Goal: Navigation & Orientation: Find specific page/section

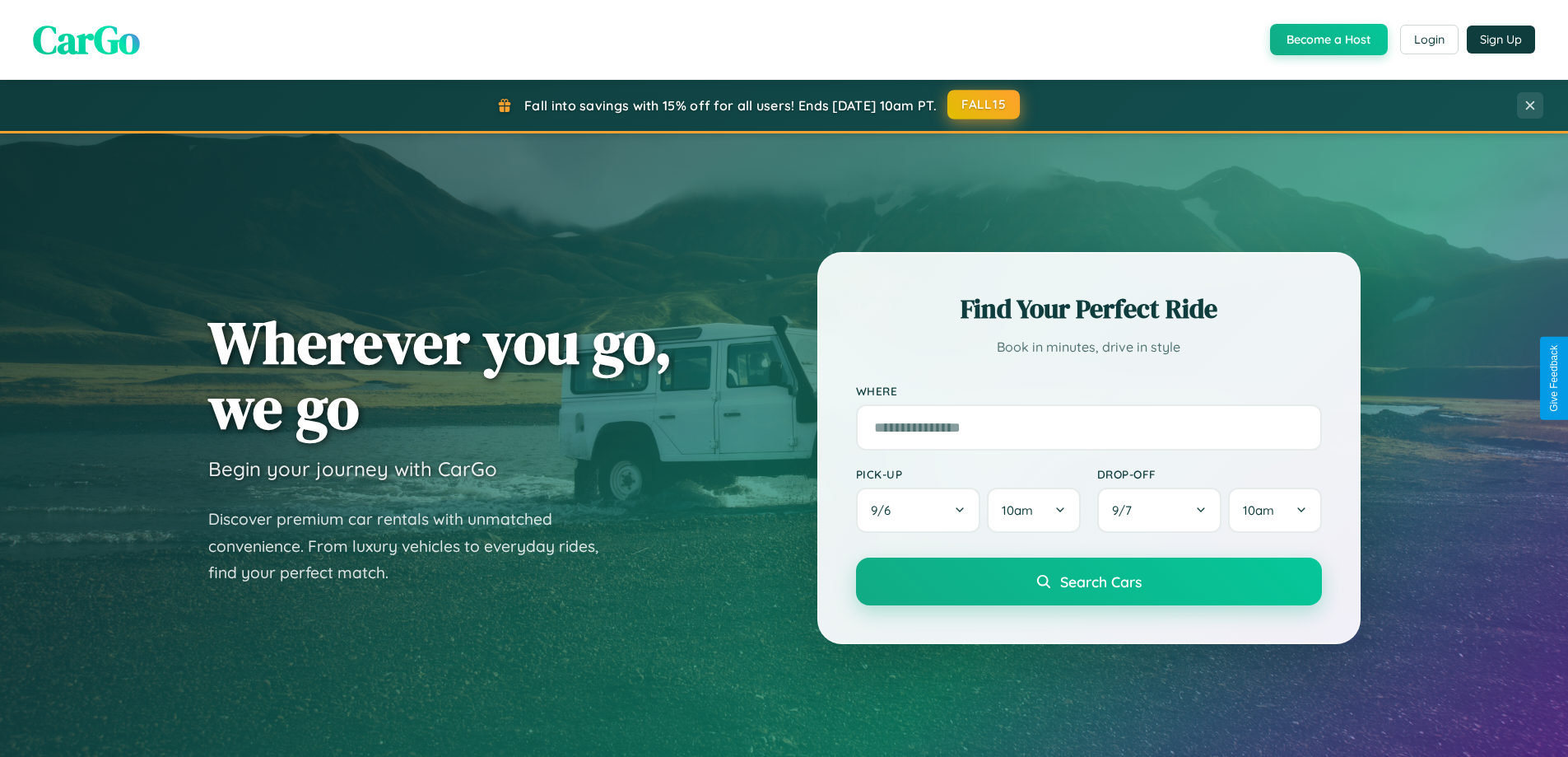
click at [985, 105] on button "FALL15" at bounding box center [983, 105] width 72 height 30
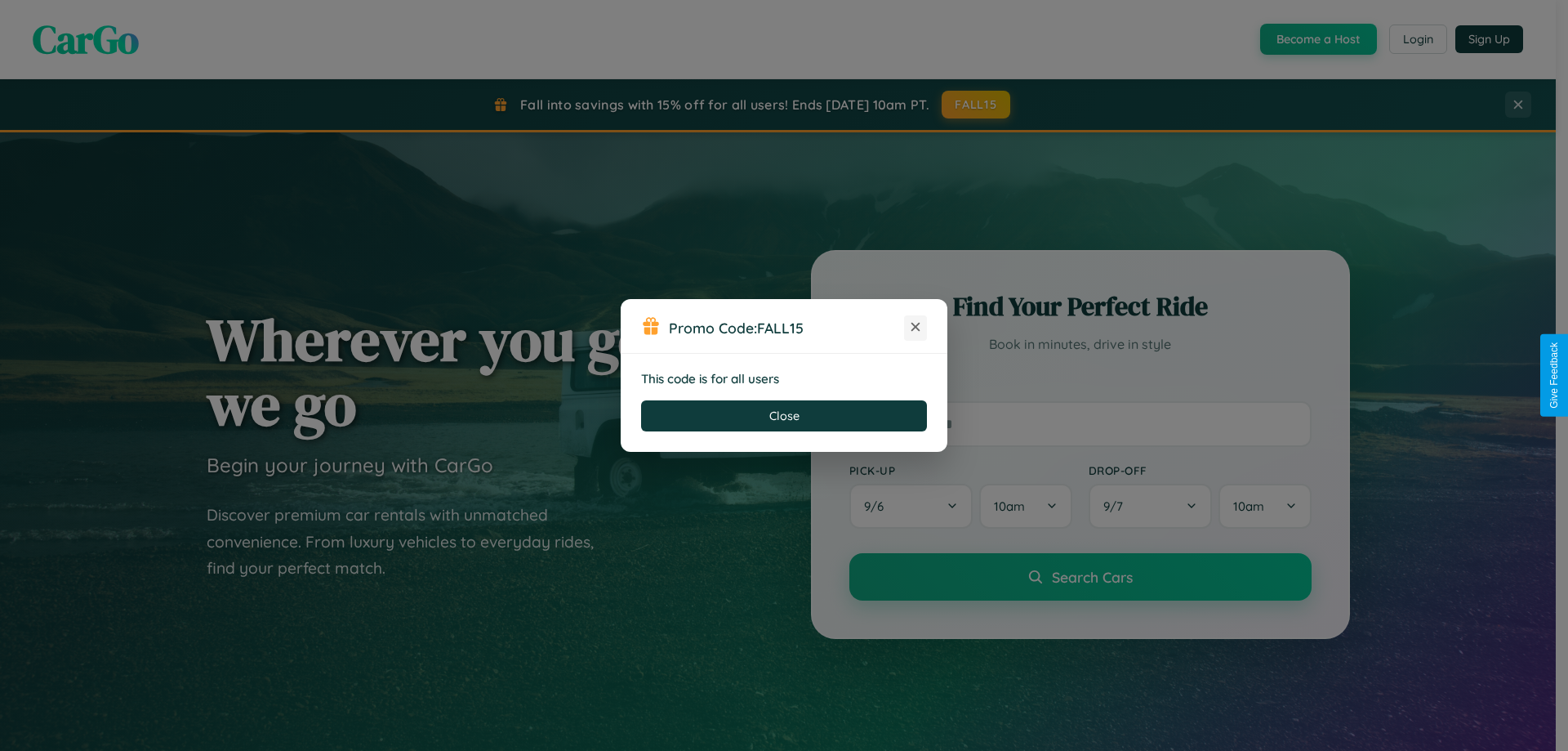
click at [916, 328] on icon at bounding box center [916, 327] width 17 height 17
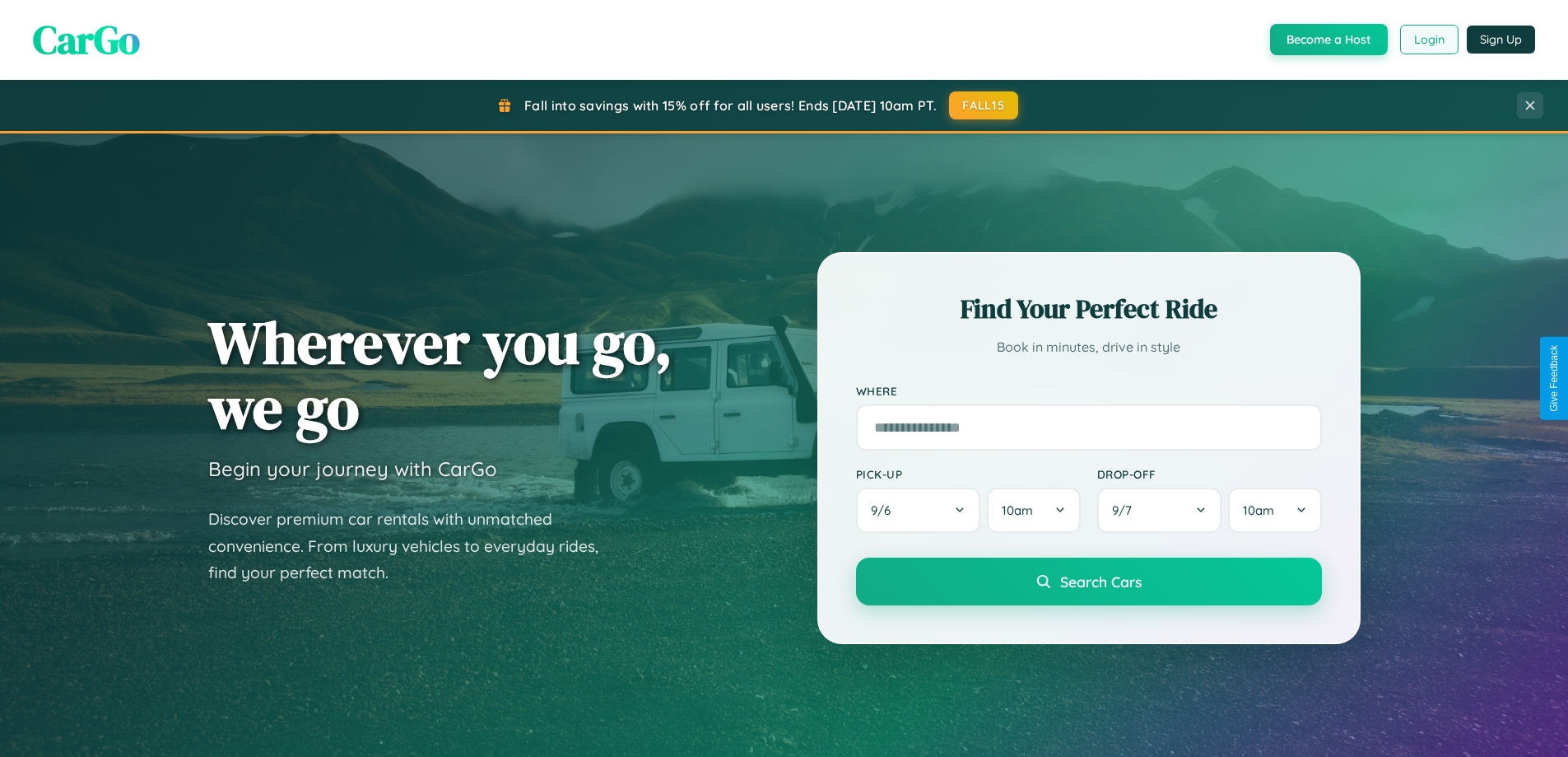
click at [1428, 39] on button "Login" at bounding box center [1430, 40] width 58 height 30
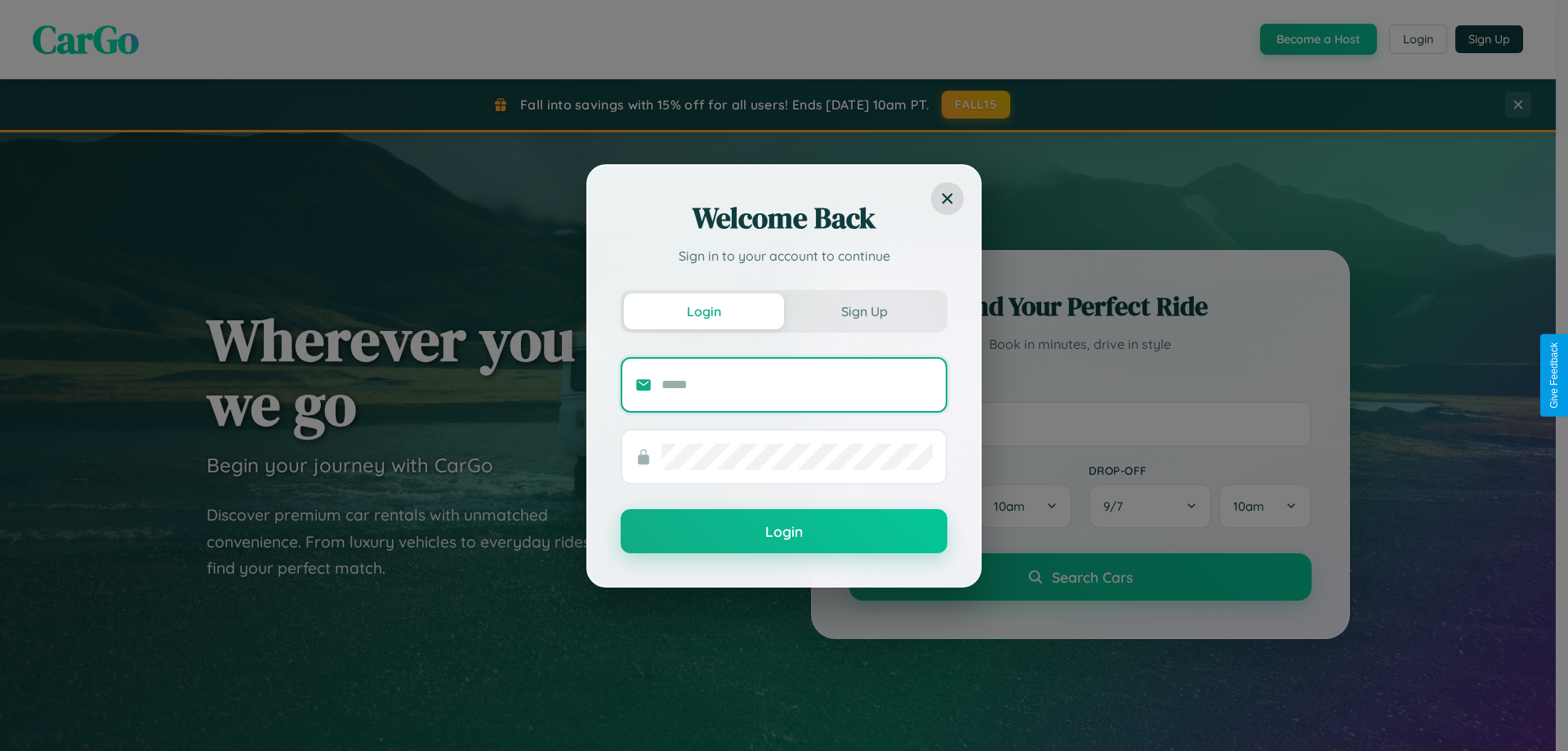
click at [797, 384] on input "text" at bounding box center [797, 385] width 271 height 26
type input "**********"
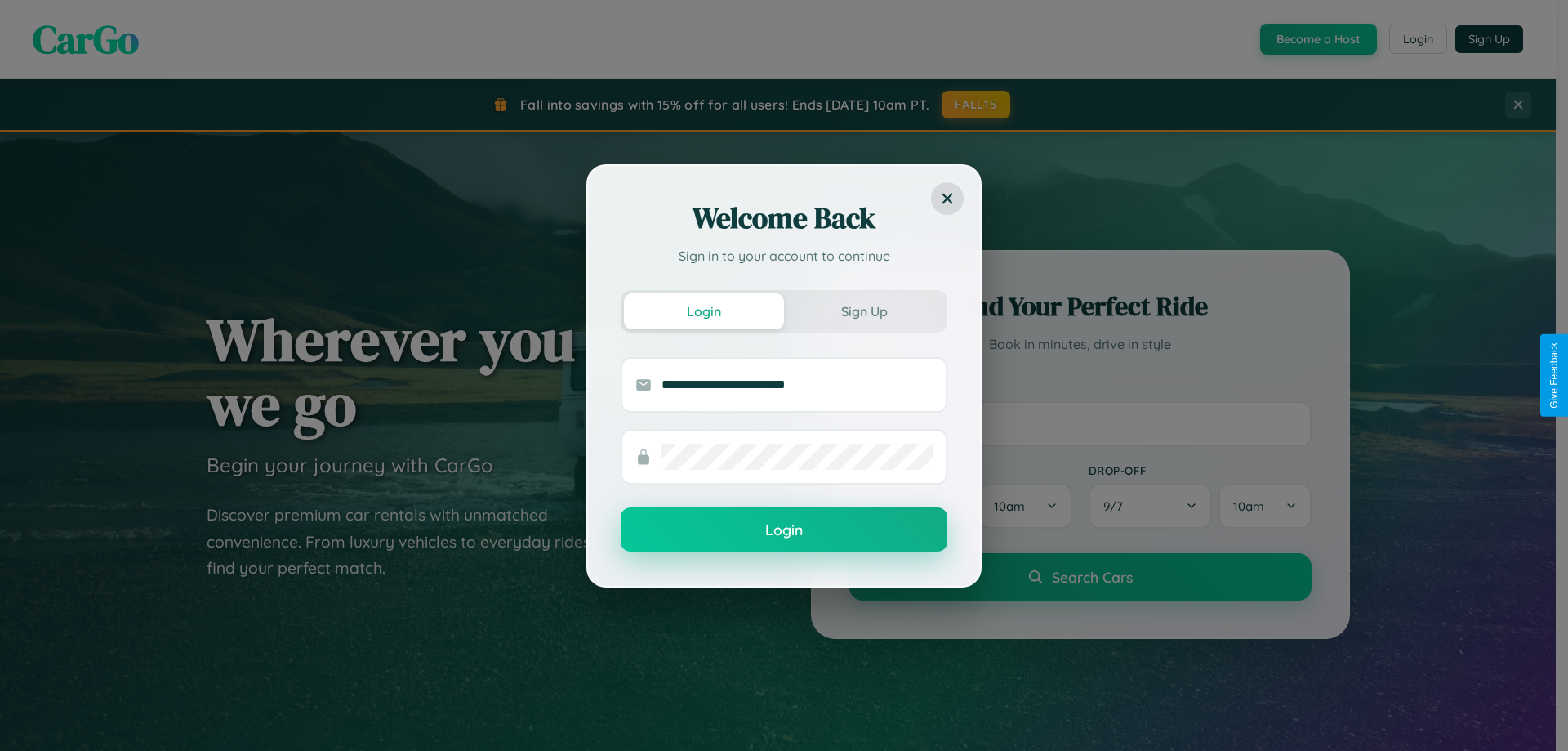
click at [784, 529] on button "Login" at bounding box center [784, 529] width 326 height 44
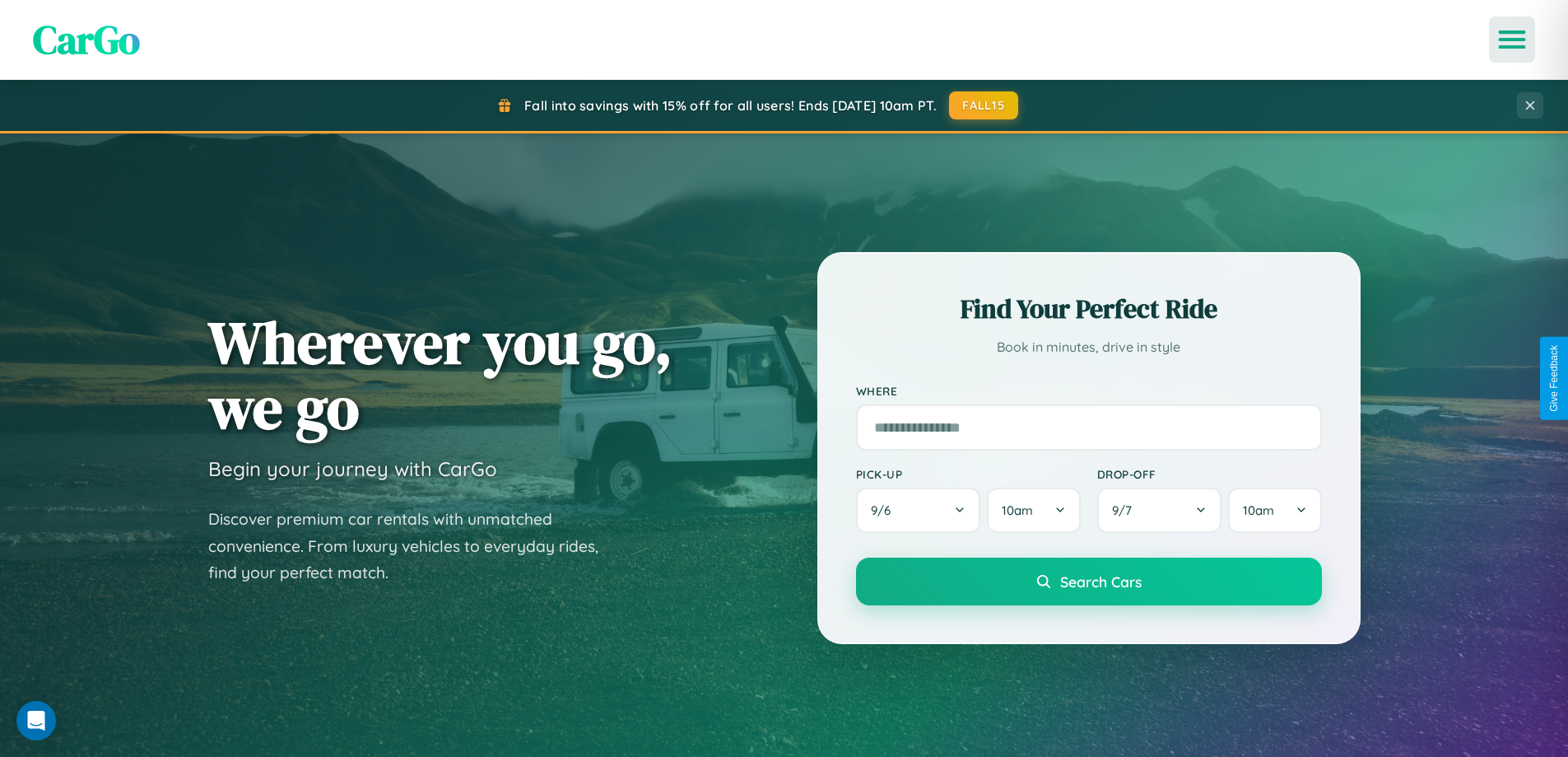
click at [1512, 39] on icon "Open menu" at bounding box center [1512, 40] width 24 height 15
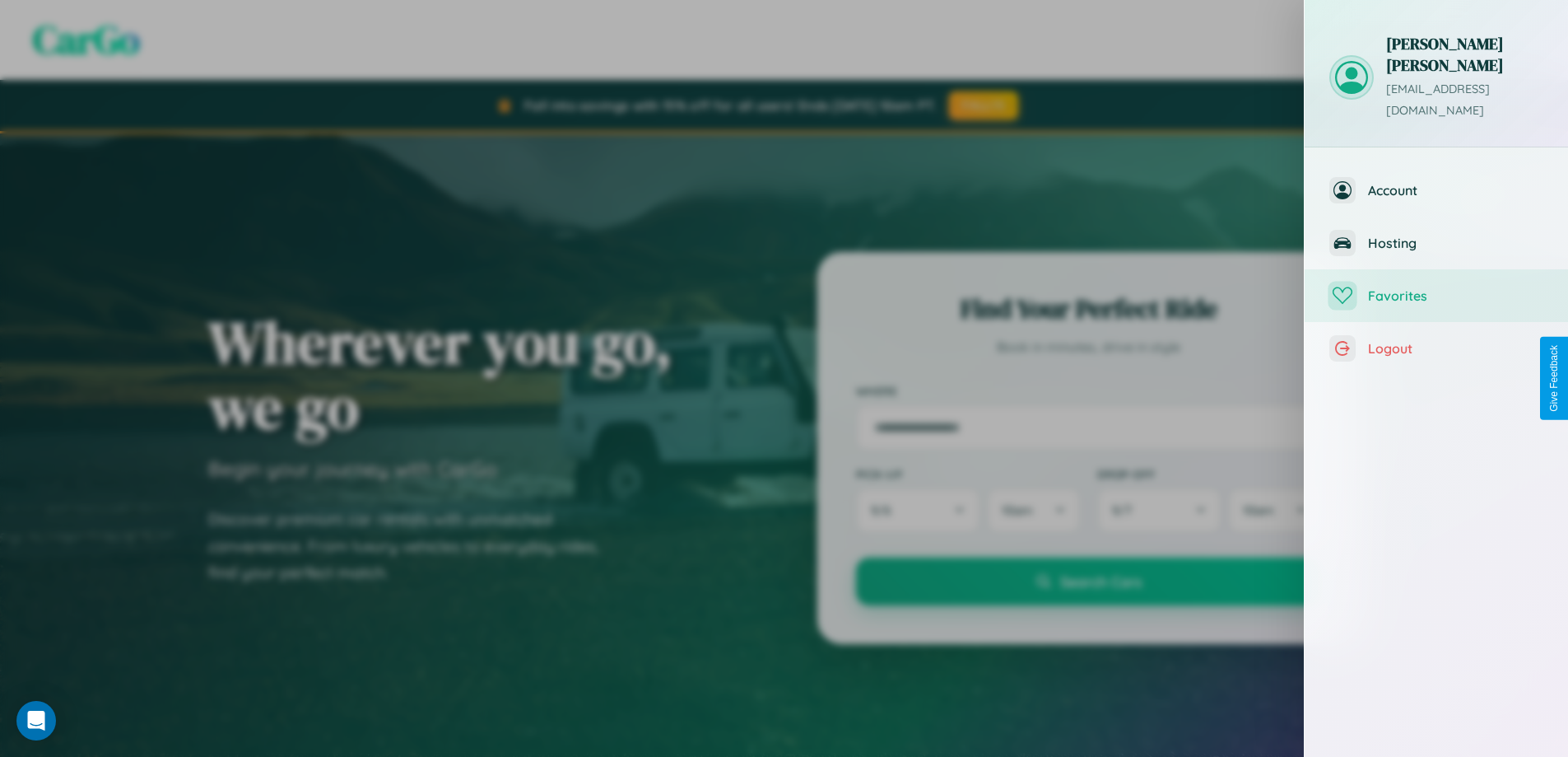
click at [1436, 288] on span "Favorites" at bounding box center [1456, 296] width 175 height 17
